Goal: Transaction & Acquisition: Purchase product/service

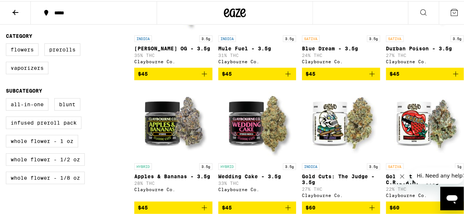
scroll to position [279, 0]
click at [419, 18] on button at bounding box center [423, 11] width 31 height 23
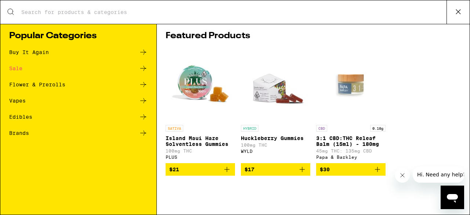
click at [71, 0] on div "Search for Products" at bounding box center [234, 11] width 469 height 23
click at [56, 9] on input "Search for Products" at bounding box center [233, 12] width 425 height 7
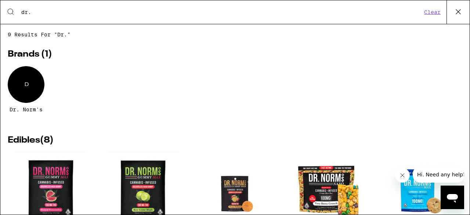
type input "dr."
click at [22, 80] on div "D" at bounding box center [26, 84] width 37 height 37
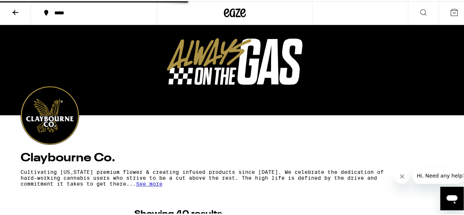
scroll to position [15, 0]
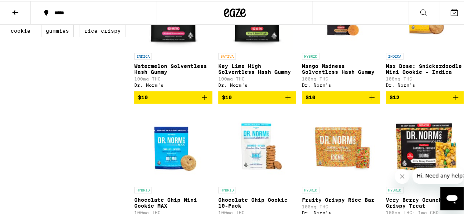
scroll to position [250, 0]
